Goal: Task Accomplishment & Management: Manage account settings

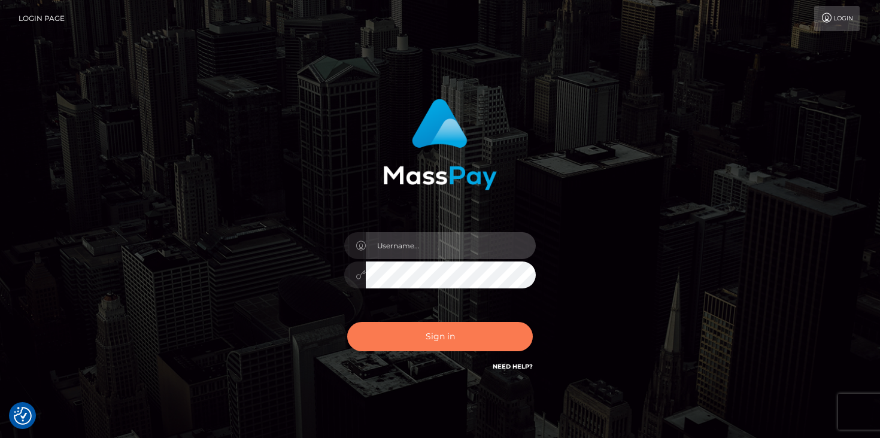
type input "[PERSON_NAME]"
click at [407, 342] on button "Sign in" at bounding box center [440, 336] width 186 height 29
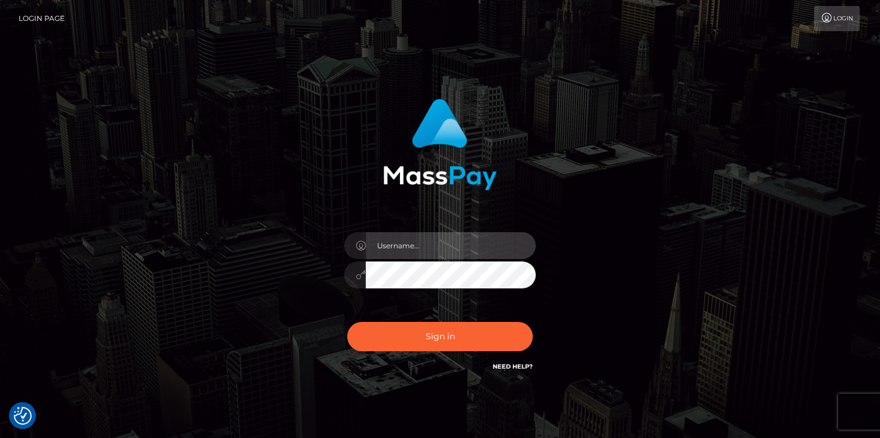
type input "duncan logie"
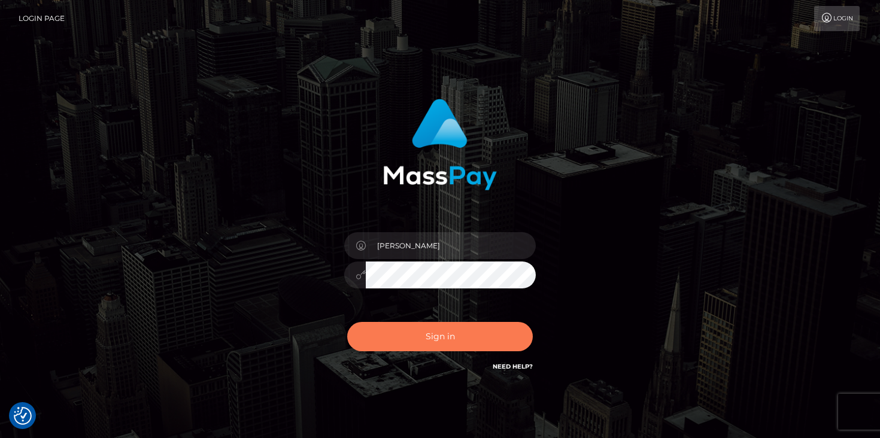
click at [407, 342] on button "Sign in" at bounding box center [440, 336] width 186 height 29
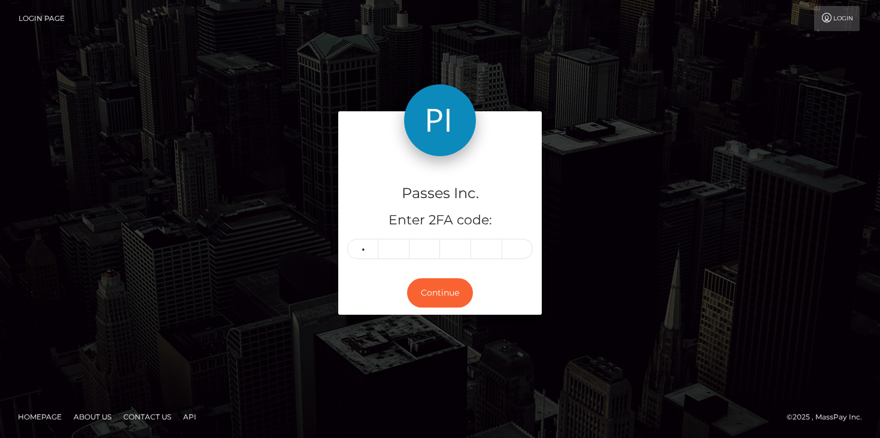
type input "4"
type input "0"
type input "6"
type input "9"
type input "3"
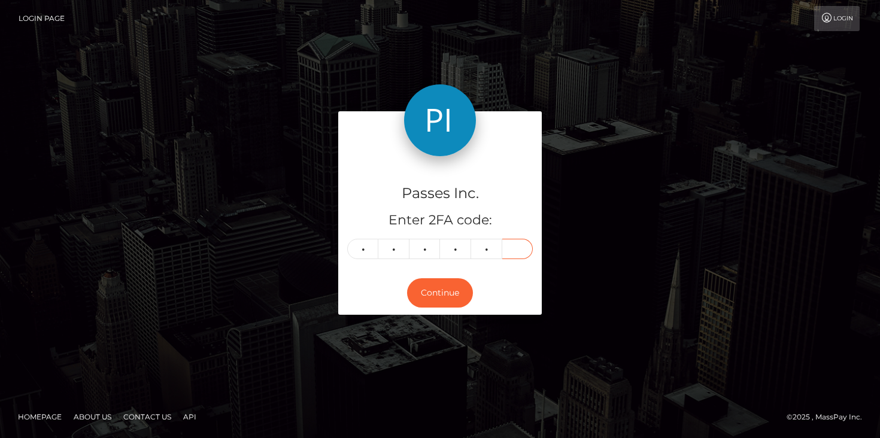
type input "2"
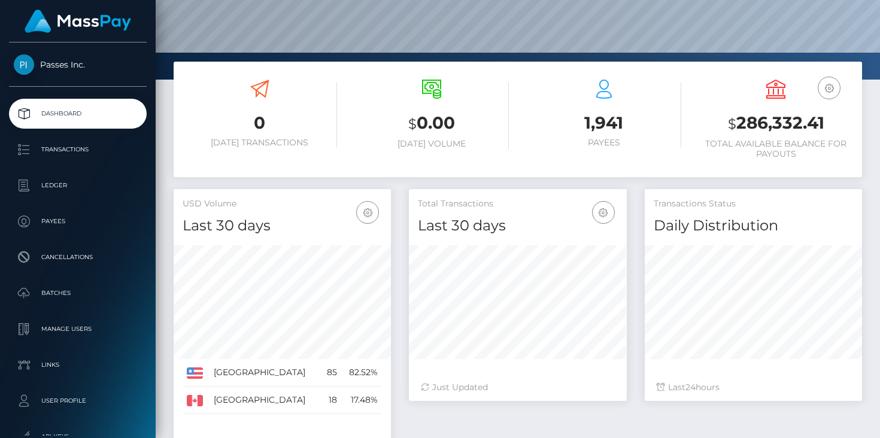
scroll to position [149, 0]
